Goal: Task Accomplishment & Management: Complete application form

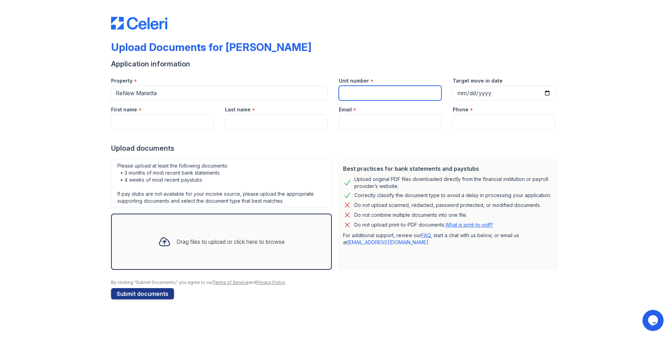
click at [405, 94] on input "Unit number" at bounding box center [390, 93] width 103 height 15
type input "D17"
click at [505, 93] on input "Target move in date" at bounding box center [503, 93] width 103 height 15
type input "0001-10-31"
type input "[DATE]"
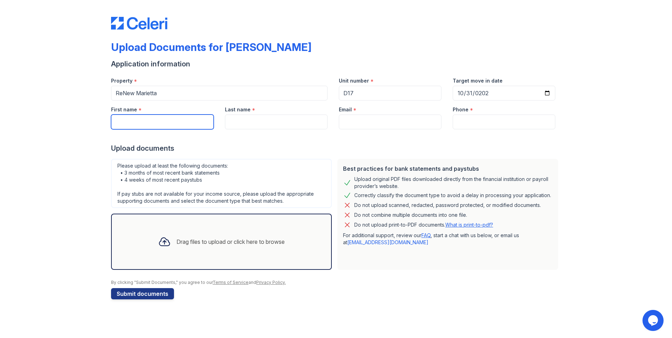
click at [131, 122] on input "First name" at bounding box center [162, 122] width 103 height 15
type input "[PERSON_NAME]"
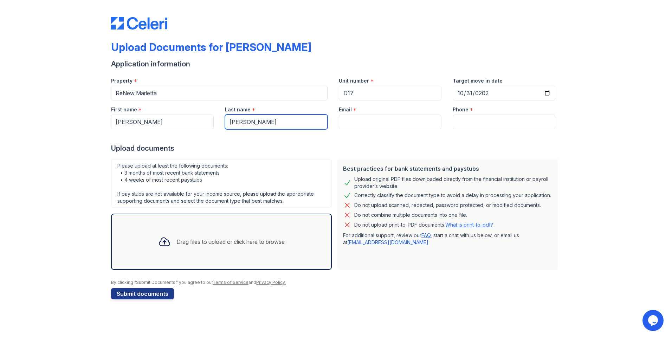
type input "[PERSON_NAME]"
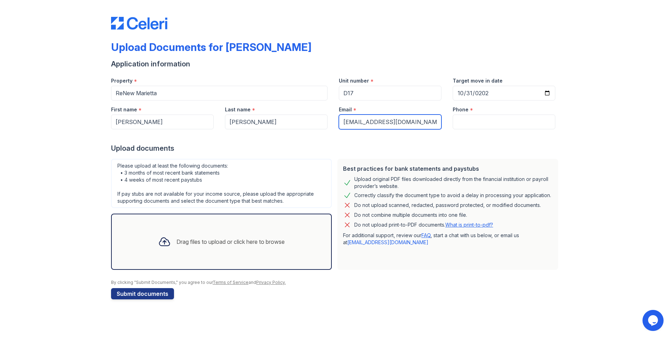
type input "[EMAIL_ADDRESS][DOMAIN_NAME]"
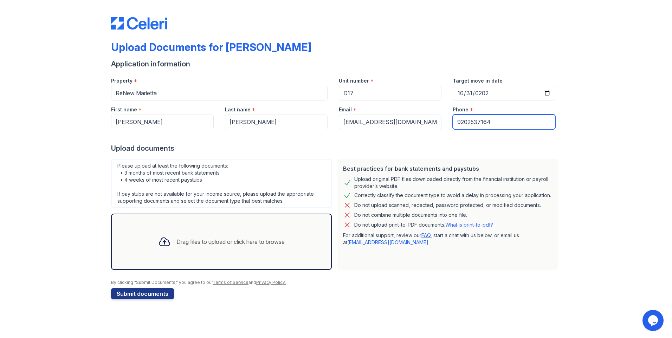
type input "9202537164"
click at [592, 35] on div "Upload Documents for [PERSON_NAME] Application information Property * ReNew Mar…" at bounding box center [335, 156] width 649 height 313
drag, startPoint x: 127, startPoint y: 168, endPoint x: 230, endPoint y: 162, distance: 103.1
click at [230, 162] on div "Please upload at least the following documents: • 3 months of most recent bank …" at bounding box center [221, 183] width 221 height 49
drag, startPoint x: 230, startPoint y: 162, endPoint x: 211, endPoint y: 166, distance: 19.7
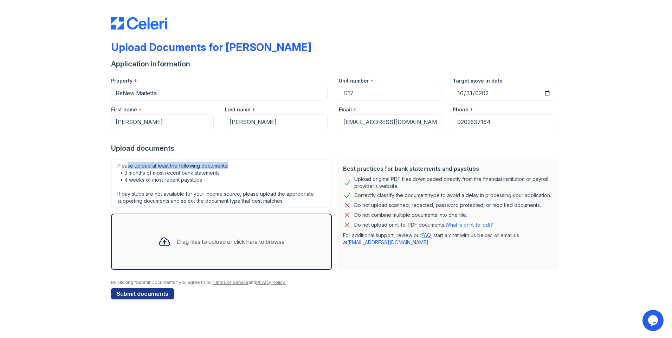
click at [230, 162] on div "Please upload at least the following documents: • 3 months of most recent bank …" at bounding box center [221, 183] width 221 height 49
drag, startPoint x: 130, startPoint y: 175, endPoint x: 236, endPoint y: 173, distance: 105.8
click at [236, 173] on div "Please upload at least the following documents: • 3 months of most recent bank …" at bounding box center [221, 183] width 221 height 49
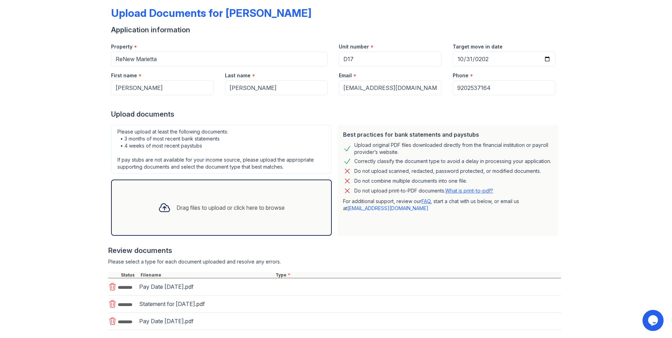
scroll to position [74, 0]
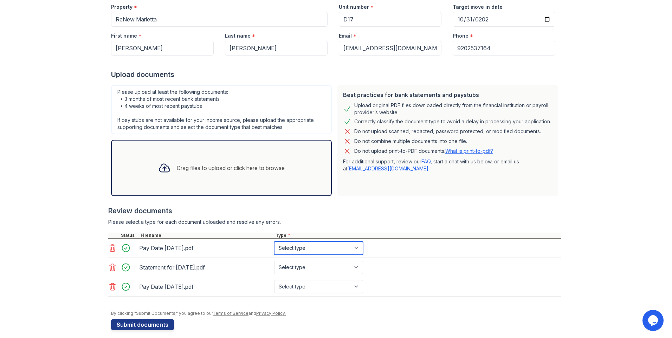
click at [334, 244] on select "Select type Paystub Bank Statement Offer Letter Tax Documents Benefit Award Let…" at bounding box center [318, 247] width 89 height 13
select select "paystub"
click at [274, 241] on select "Select type Paystub Bank Statement Offer Letter Tax Documents Benefit Award Let…" at bounding box center [318, 247] width 89 height 13
click at [305, 265] on select "Select type Paystub Bank Statement Offer Letter Tax Documents Benefit Award Let…" at bounding box center [318, 267] width 89 height 13
select select "paystub"
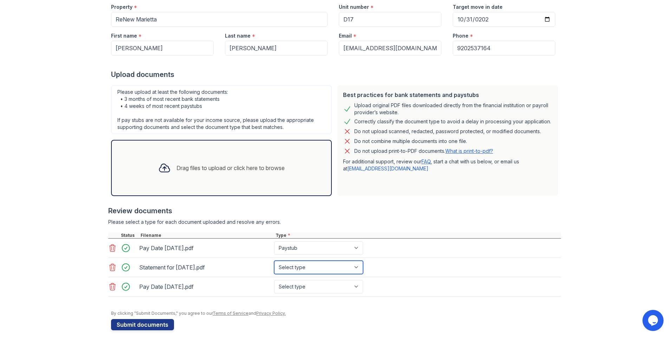
click at [274, 261] on select "Select type Paystub Bank Statement Offer Letter Tax Documents Benefit Award Let…" at bounding box center [318, 267] width 89 height 13
click at [307, 288] on select "Select type Paystub Bank Statement Offer Letter Tax Documents Benefit Award Let…" at bounding box center [318, 286] width 89 height 13
select select "paystub"
click at [274, 280] on select "Select type Paystub Bank Statement Offer Letter Tax Documents Benefit Award Let…" at bounding box center [318, 286] width 89 height 13
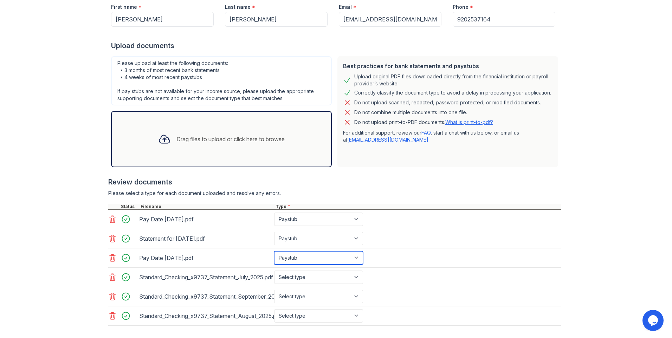
scroll to position [138, 0]
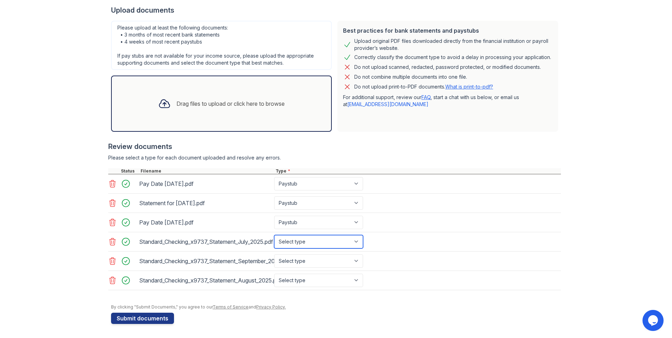
click at [300, 241] on select "Select type Paystub Bank Statement Offer Letter Tax Documents Benefit Award Let…" at bounding box center [318, 241] width 89 height 13
select select "bank_statement"
click at [274, 235] on select "Select type Paystub Bank Statement Offer Letter Tax Documents Benefit Award Let…" at bounding box center [318, 241] width 89 height 13
click at [308, 257] on select "Select type Paystub Bank Statement Offer Letter Tax Documents Benefit Award Let…" at bounding box center [318, 260] width 89 height 13
select select "bank_statement"
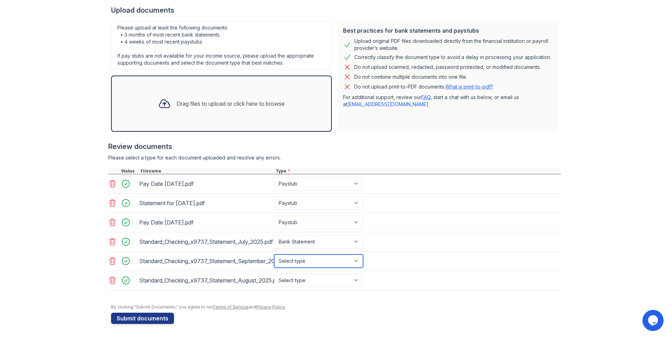
click at [274, 254] on select "Select type Paystub Bank Statement Offer Letter Tax Documents Benefit Award Let…" at bounding box center [318, 260] width 89 height 13
click at [333, 281] on select "Select type Paystub Bank Statement Offer Letter Tax Documents Benefit Award Let…" at bounding box center [318, 280] width 89 height 13
select select "bank_statement"
click at [274, 274] on select "Select type Paystub Bank Statement Offer Letter Tax Documents Benefit Award Let…" at bounding box center [318, 280] width 89 height 13
click at [138, 318] on button "Submit documents" at bounding box center [142, 318] width 63 height 11
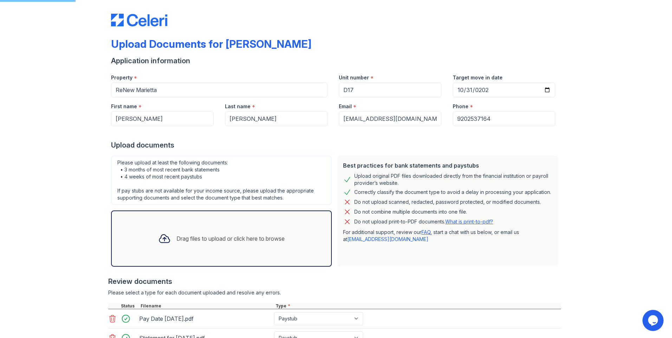
scroll to position [0, 0]
